Goal: Book appointment/travel/reservation

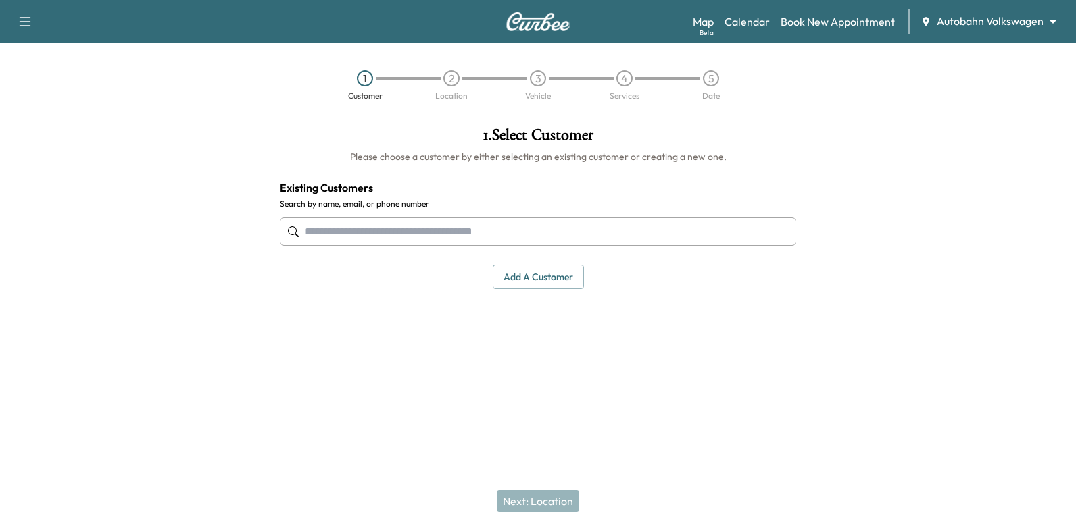
click at [993, 24] on body "Support Log Out Map Beta Calendar Book New Appointment Autobahn Volkswagen ****…" at bounding box center [538, 264] width 1076 height 528
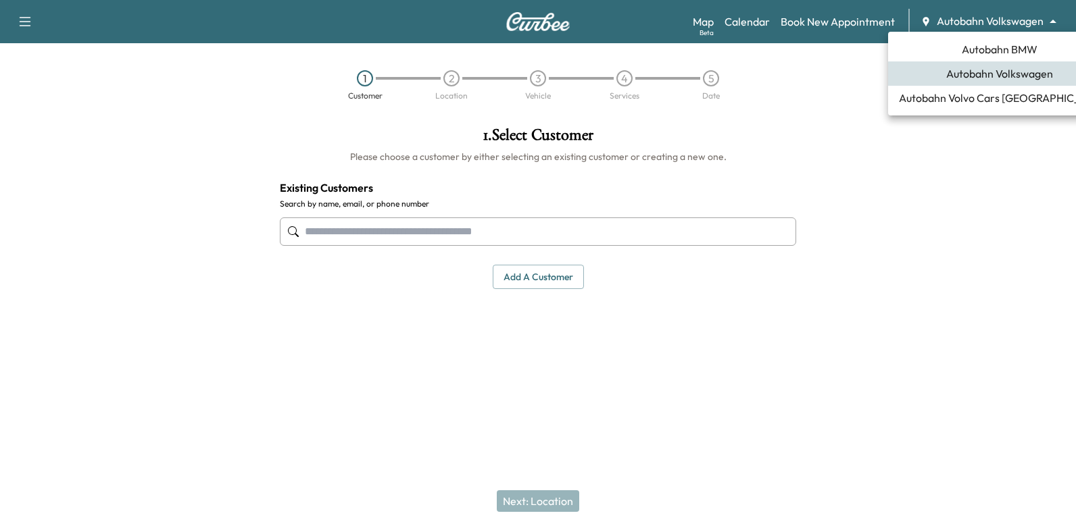
click at [794, 102] on div at bounding box center [538, 264] width 1076 height 528
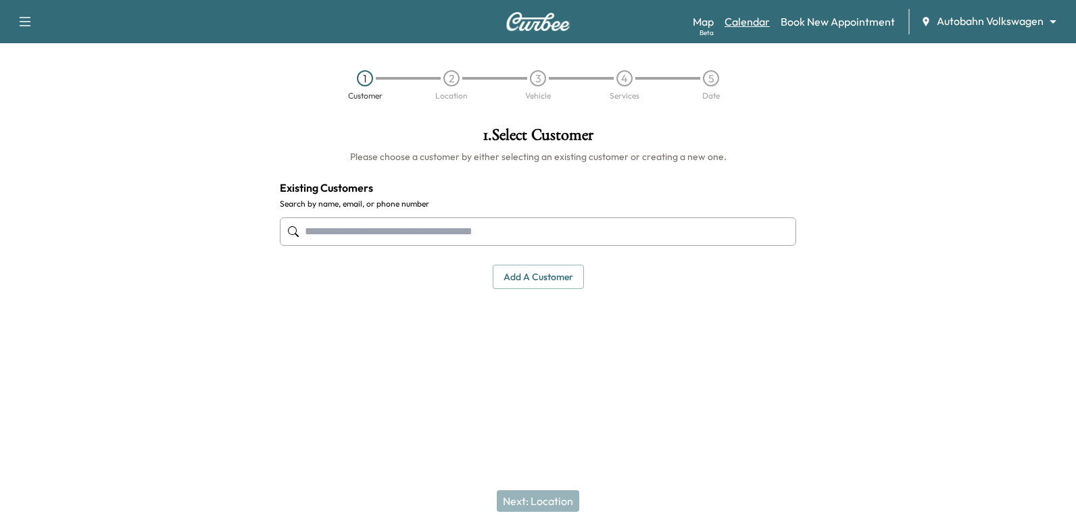
click at [751, 15] on link "Calendar" at bounding box center [746, 22] width 45 height 16
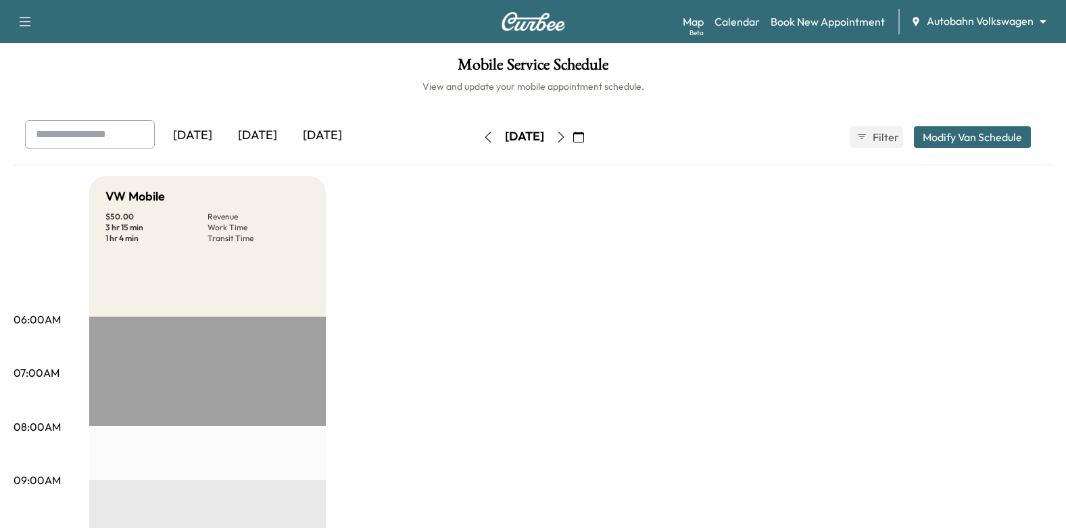
click at [544, 134] on div "[DATE]" at bounding box center [524, 136] width 39 height 17
click at [566, 139] on icon "button" at bounding box center [561, 137] width 11 height 11
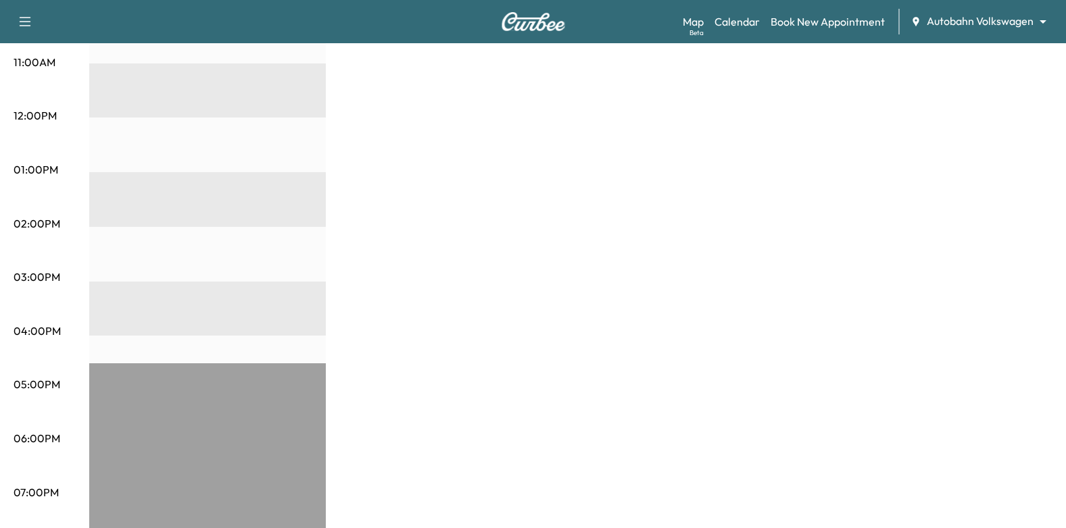
scroll to position [405, 0]
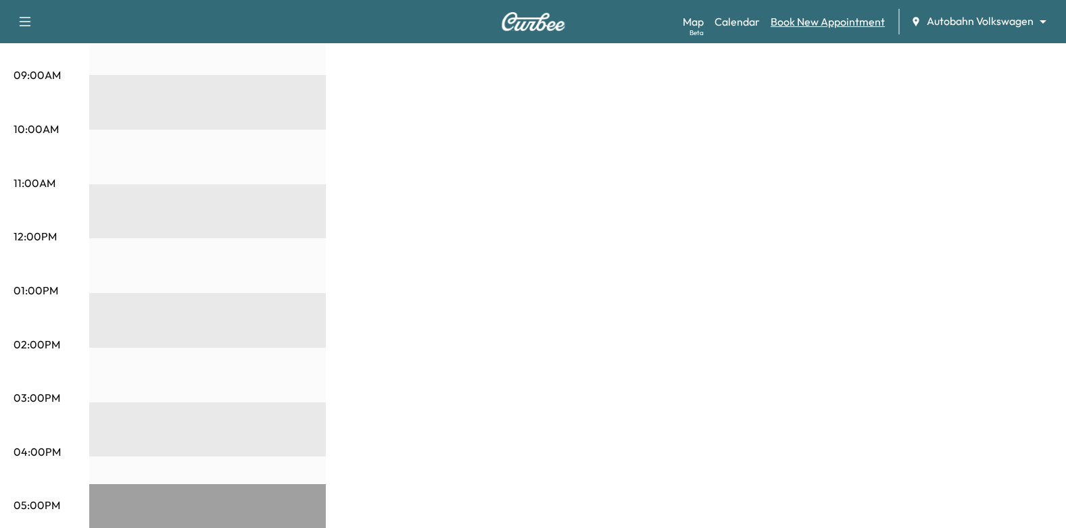
click at [821, 22] on link "Book New Appointment" at bounding box center [827, 22] width 114 height 16
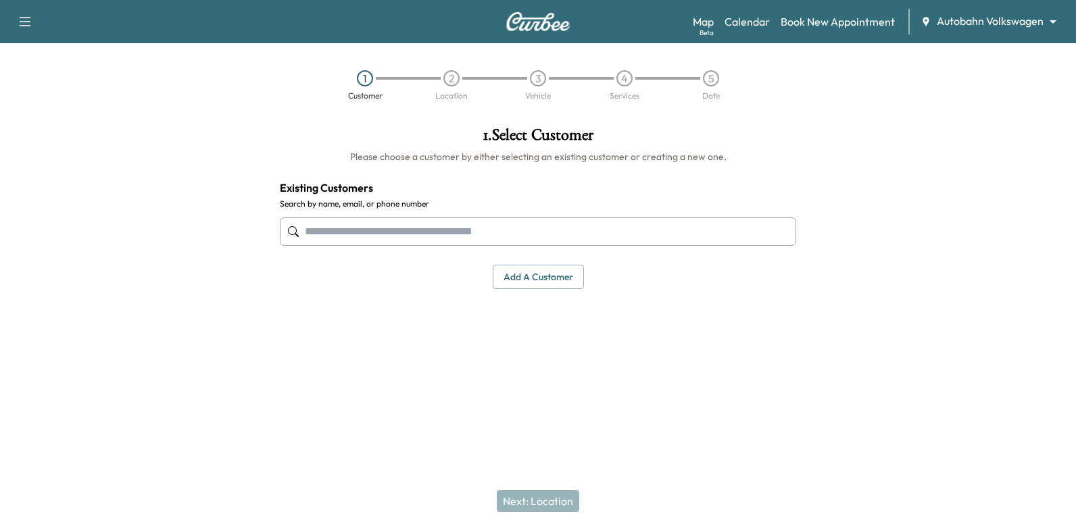
click at [776, 232] on div at bounding box center [782, 232] width 16 height 16
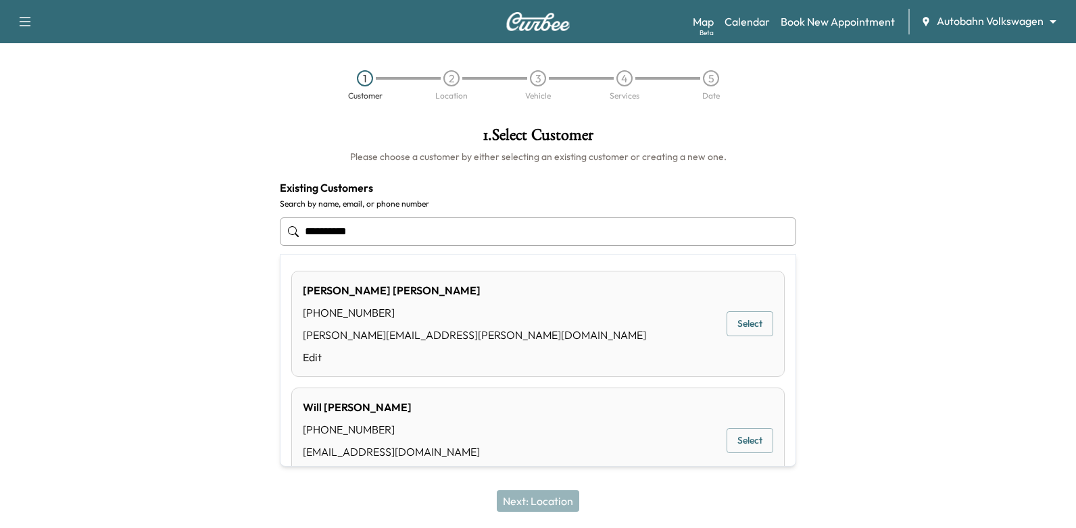
type input "**********"
click at [854, 204] on div at bounding box center [941, 248] width 269 height 264
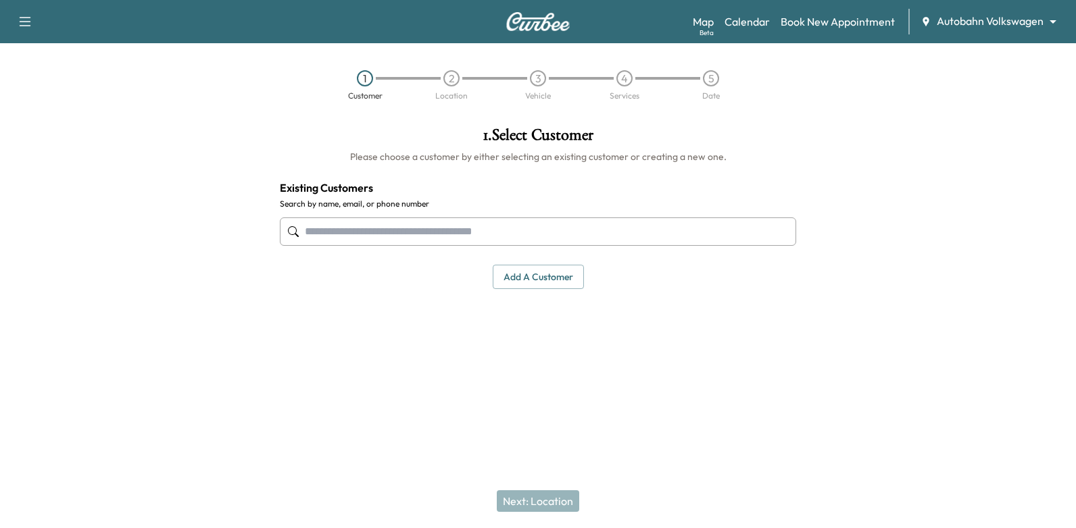
click at [1012, 23] on body "Support Log Out Map Beta Calendar Book New Appointment Autobahn Volkswagen ****…" at bounding box center [538, 264] width 1076 height 528
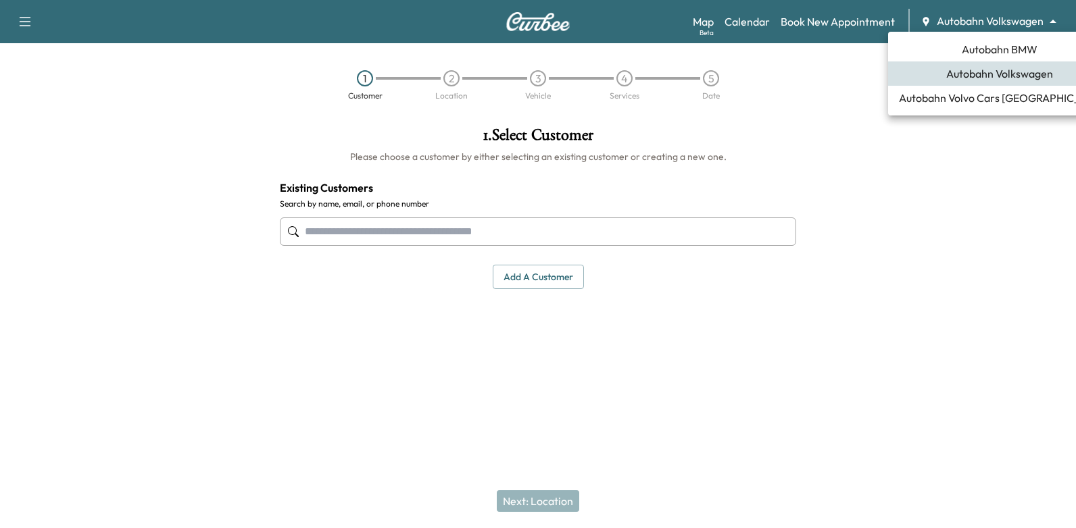
click at [985, 47] on span "Autobahn BMW" at bounding box center [1000, 49] width 76 height 16
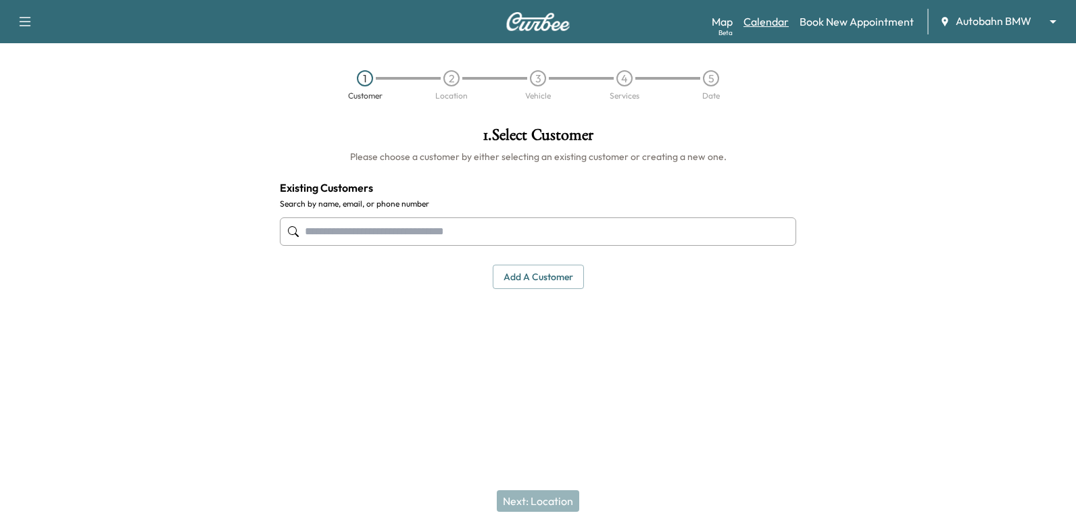
click at [771, 18] on link "Calendar" at bounding box center [765, 22] width 45 height 16
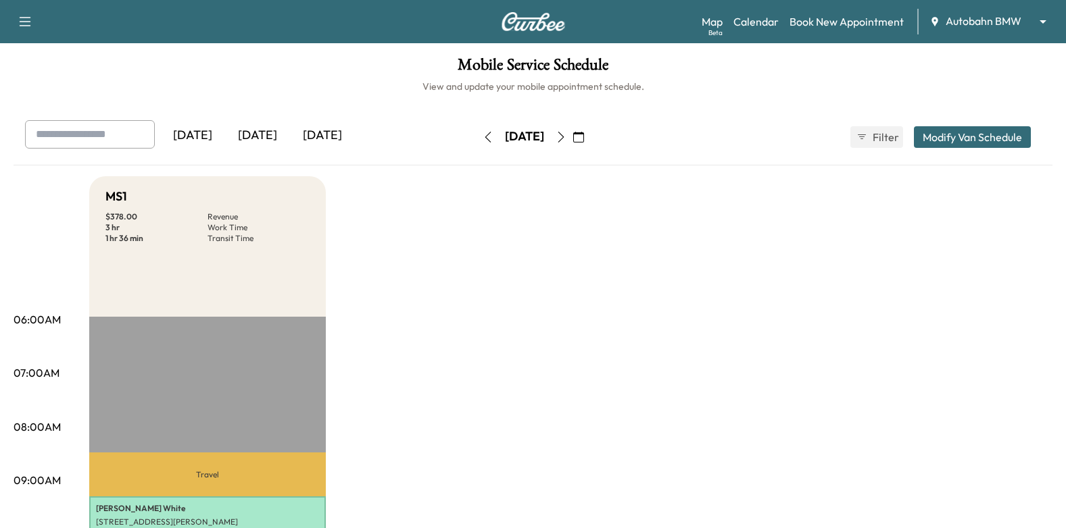
click at [572, 143] on button "button" at bounding box center [560, 137] width 23 height 22
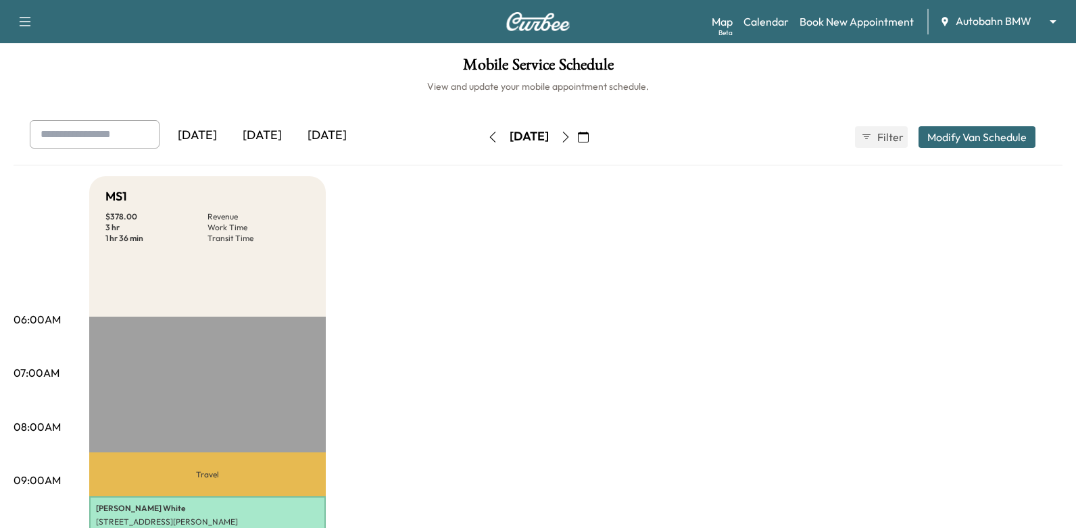
click at [549, 143] on div "[DATE]" at bounding box center [529, 136] width 39 height 17
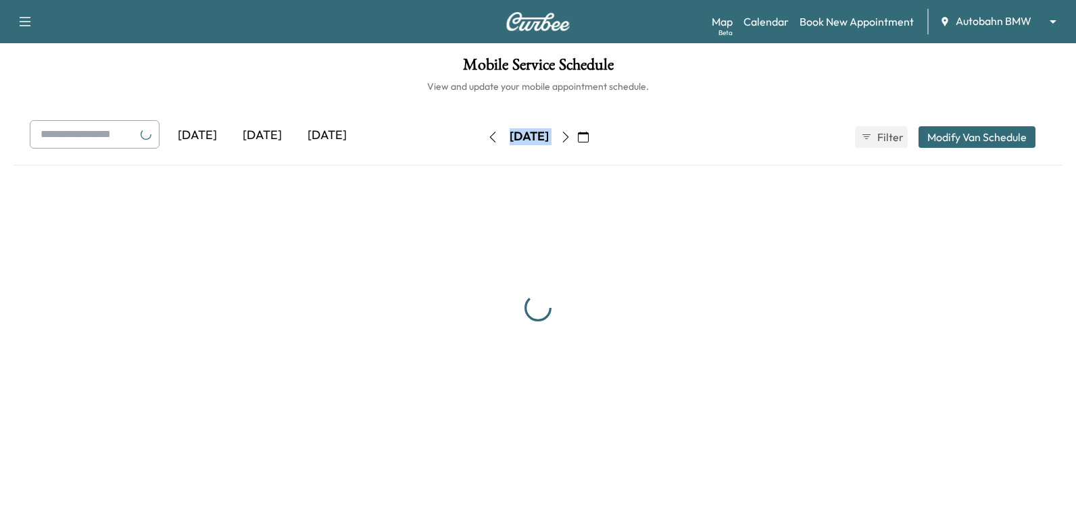
click at [549, 143] on div "[DATE]" at bounding box center [529, 136] width 39 height 17
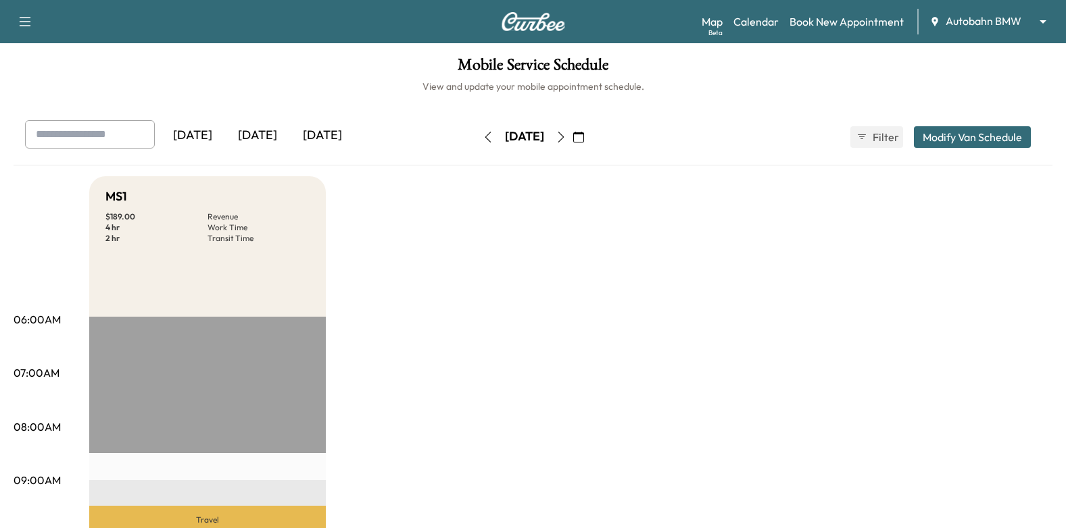
drag, startPoint x: 598, startPoint y: 143, endPoint x: 571, endPoint y: 222, distance: 83.6
click at [566, 139] on icon "button" at bounding box center [561, 137] width 11 height 11
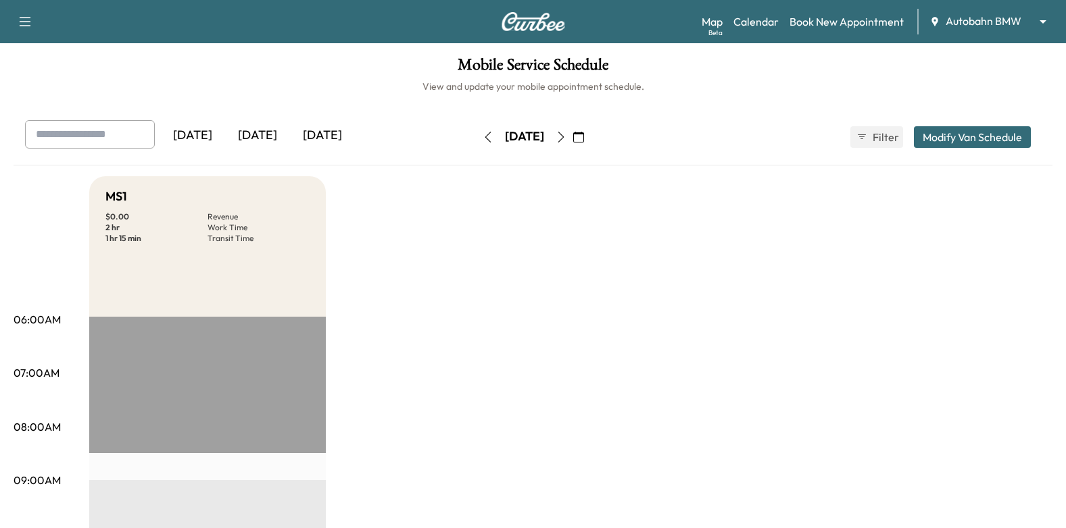
click at [566, 140] on icon "button" at bounding box center [561, 137] width 11 height 11
